Goal: Information Seeking & Learning: Learn about a topic

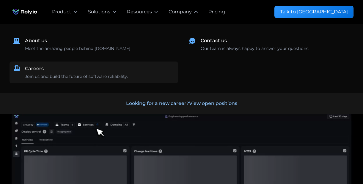
click at [35, 67] on div "Careers" at bounding box center [34, 68] width 19 height 7
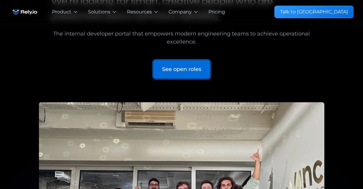
click at [181, 70] on div "See open roles" at bounding box center [181, 69] width 39 height 8
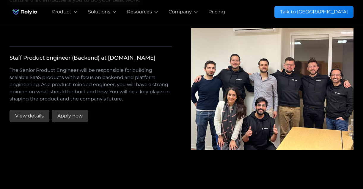
scroll to position [1098, 0]
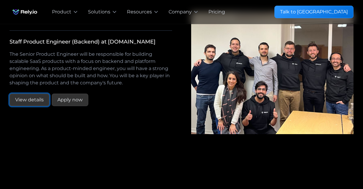
click at [34, 100] on link "View details" at bounding box center [30, 99] width 40 height 12
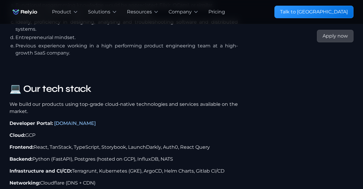
scroll to position [861, 0]
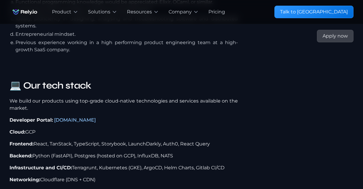
drag, startPoint x: 21, startPoint y: 59, endPoint x: 148, endPoint y: 166, distance: 165.9
click at [148, 166] on div "💻 Our tech stack We build our products using top-grade cloud-native technologie…" at bounding box center [124, 138] width 228 height 121
copy div "ur tech stack We build our products using top-grade cloud-native technologies a…"
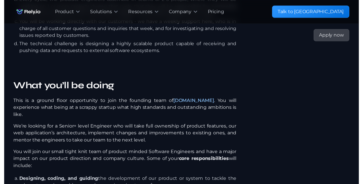
scroll to position [0, 0]
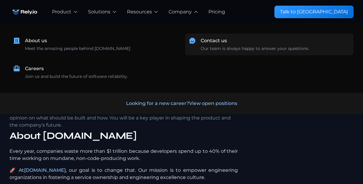
click at [215, 40] on div "Contact us" at bounding box center [214, 40] width 26 height 7
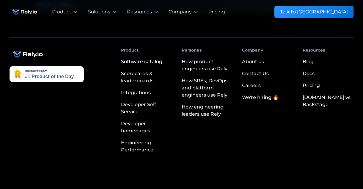
scroll to position [570, 0]
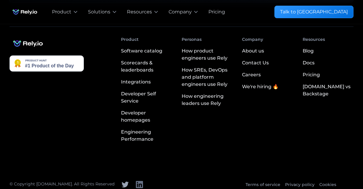
click at [136, 181] on icon at bounding box center [139, 184] width 7 height 7
